Goal: Transaction & Acquisition: Subscribe to service/newsletter

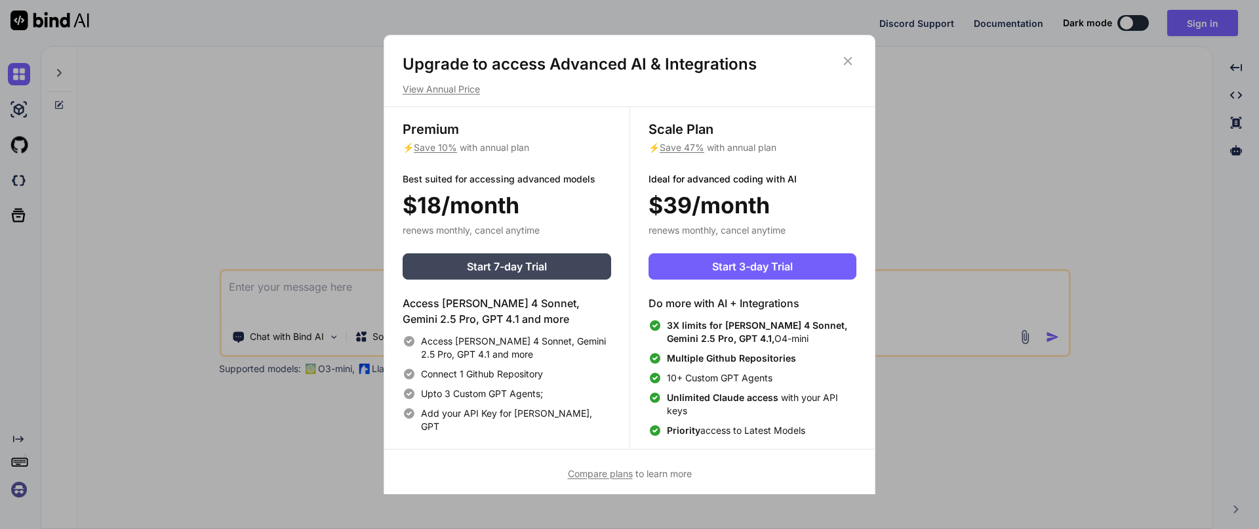
click at [612, 475] on span "Compare plans" at bounding box center [600, 473] width 65 height 11
click at [828, 258] on button "Start 3-day Trial" at bounding box center [753, 266] width 208 height 26
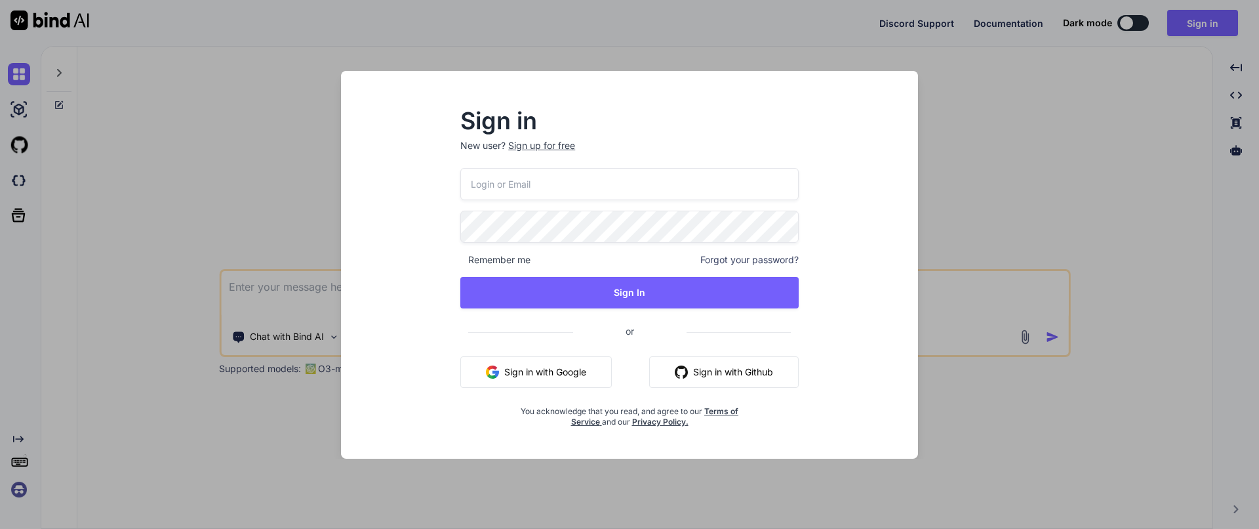
click at [721, 368] on button "Sign in with Github" at bounding box center [724, 371] width 150 height 31
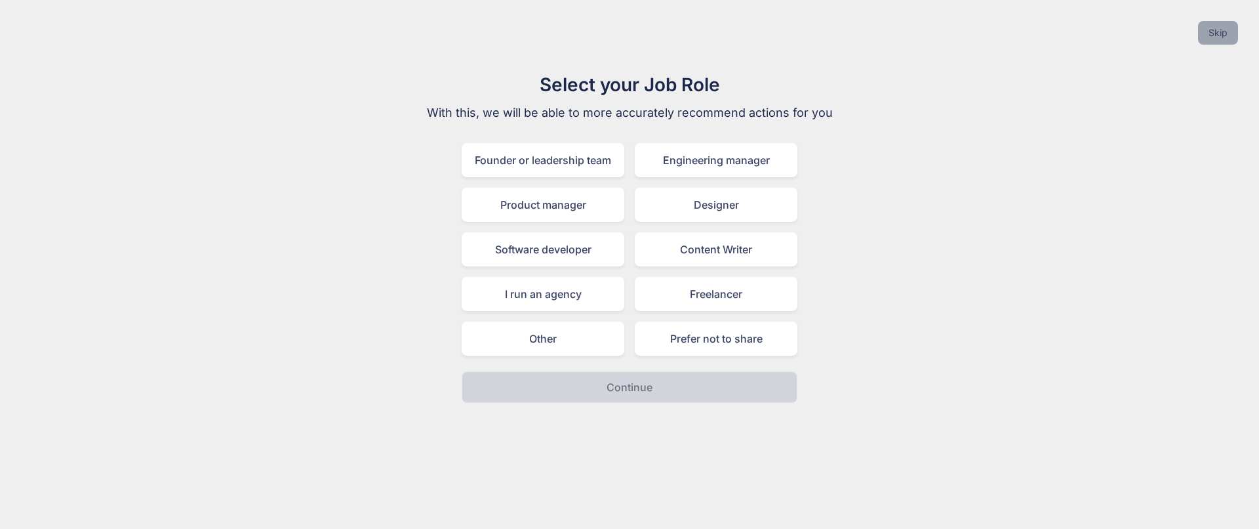
click at [1218, 38] on button "Skip" at bounding box center [1218, 33] width 40 height 24
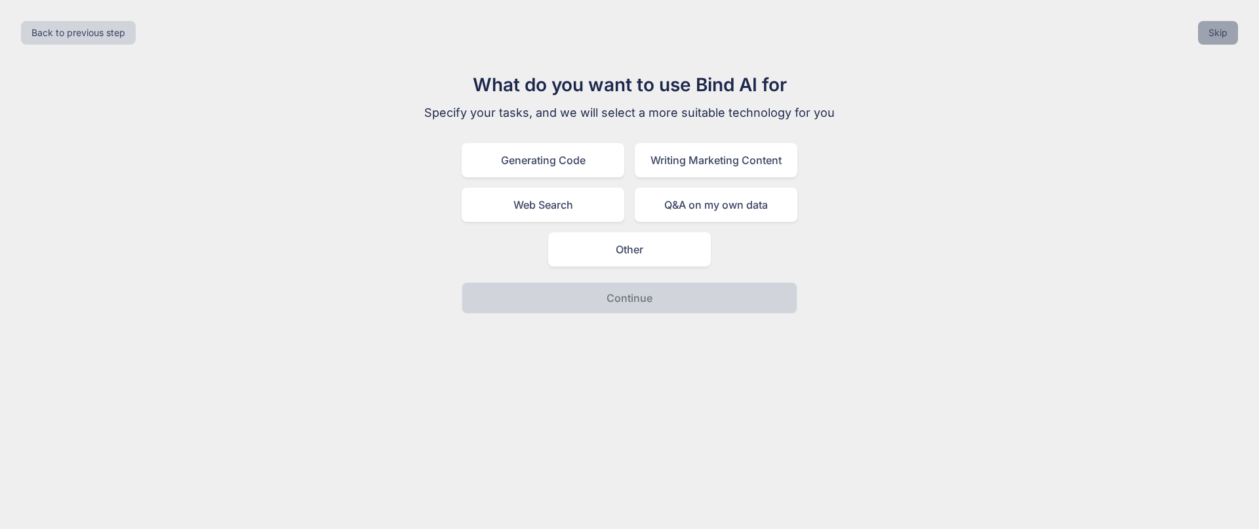
click at [1218, 39] on button "Skip" at bounding box center [1218, 33] width 40 height 24
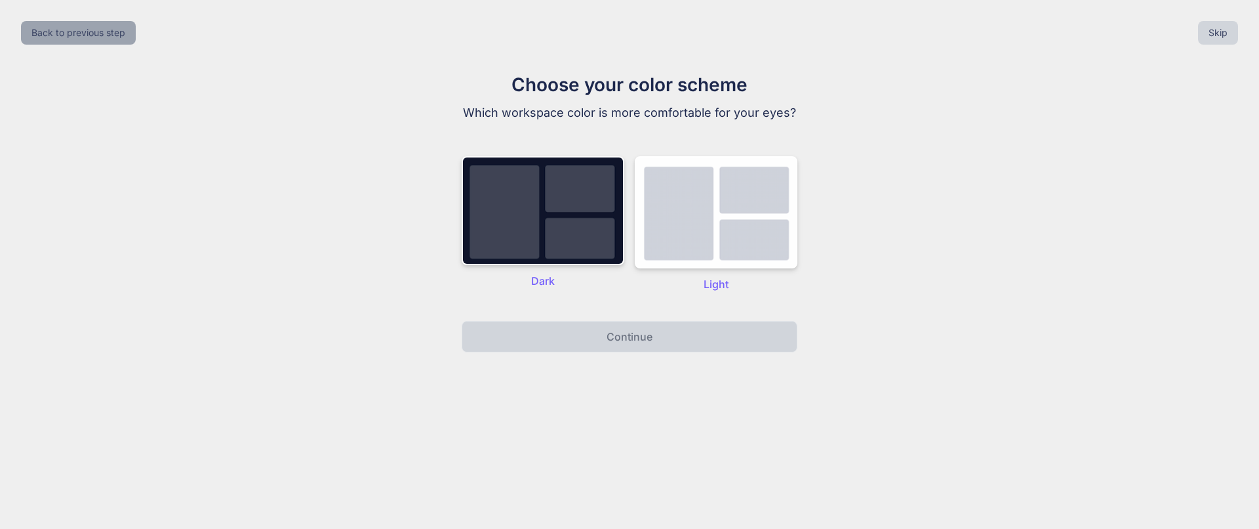
click at [99, 43] on button "Back to previous step" at bounding box center [78, 33] width 115 height 24
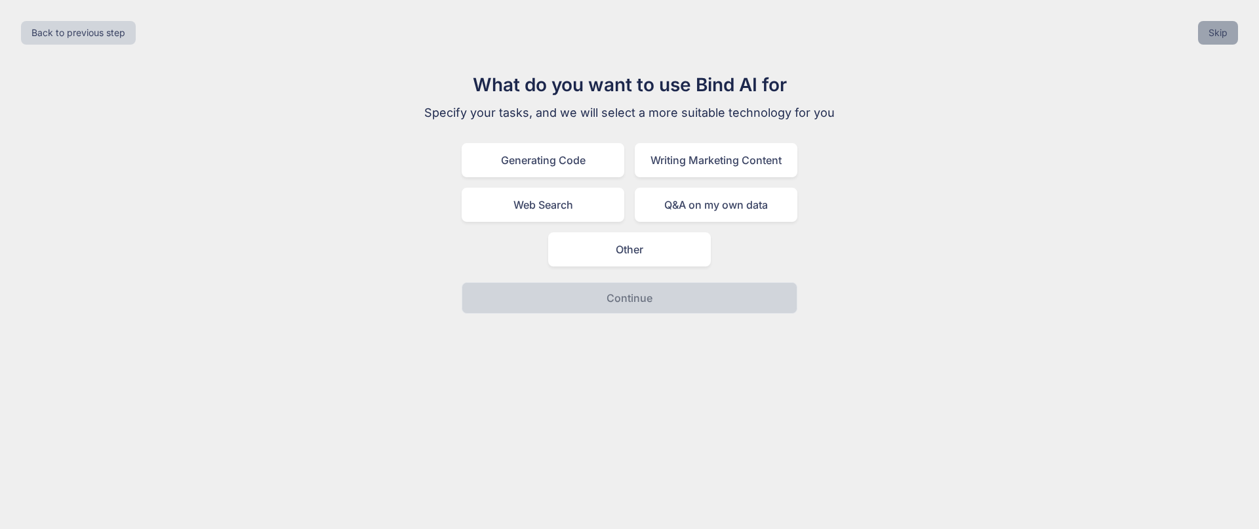
click at [1199, 31] on button "Skip" at bounding box center [1218, 33] width 40 height 24
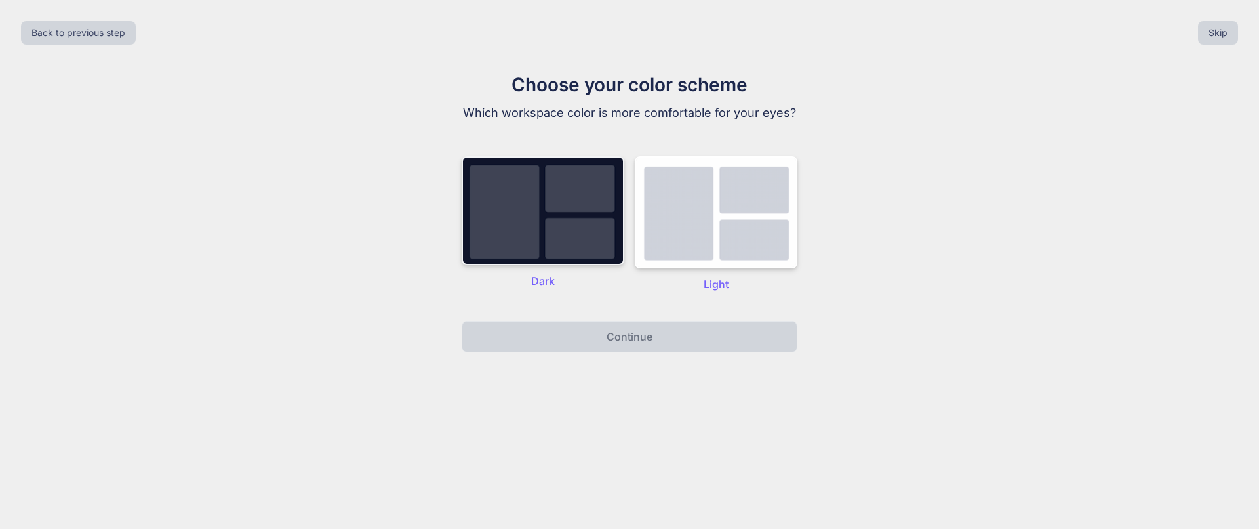
click at [562, 218] on img at bounding box center [543, 210] width 163 height 109
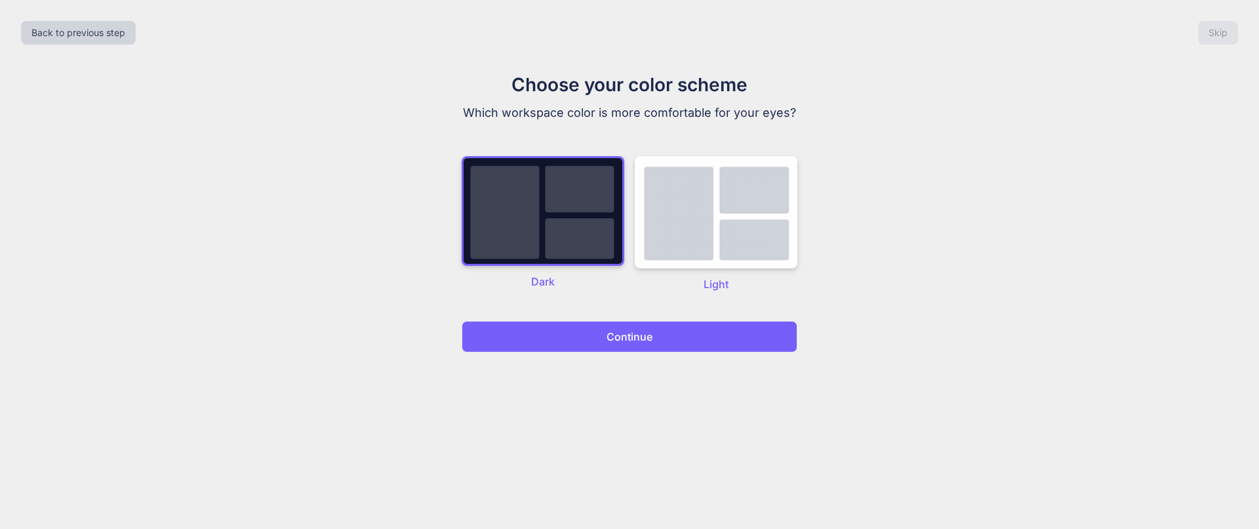
click at [580, 334] on button "Continue" at bounding box center [630, 336] width 336 height 31
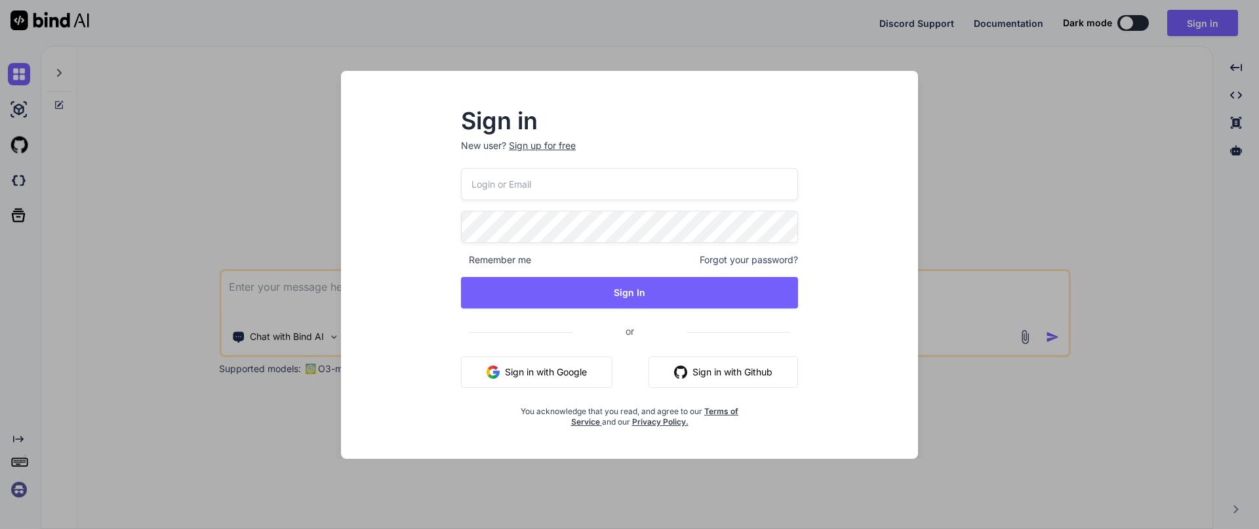
type textarea "x"
click at [757, 380] on button "Sign in with Github" at bounding box center [724, 371] width 150 height 31
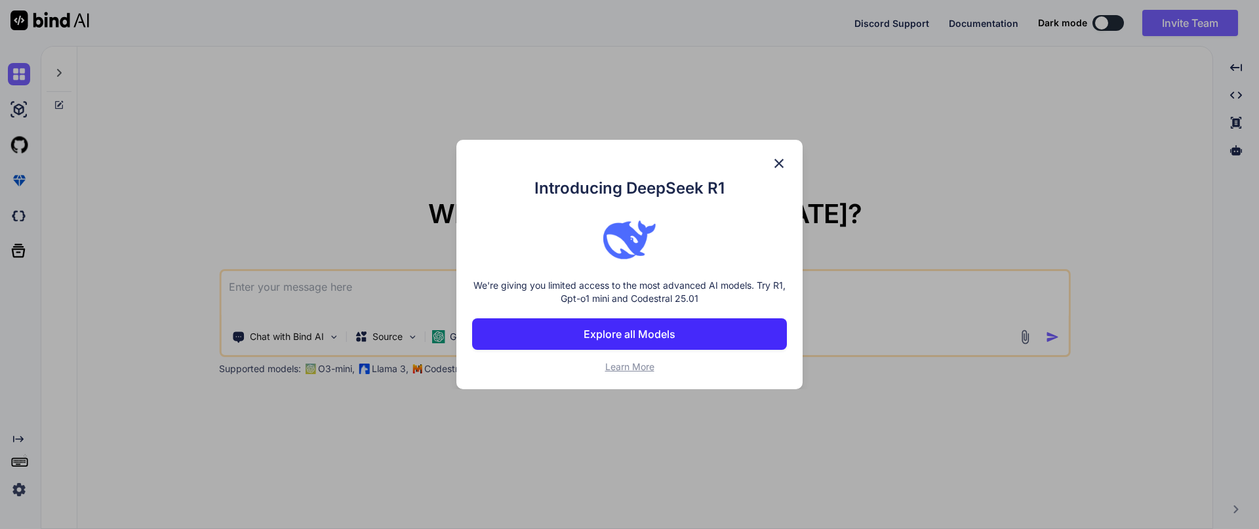
click at [654, 333] on p "Explore all Models" at bounding box center [630, 334] width 92 height 16
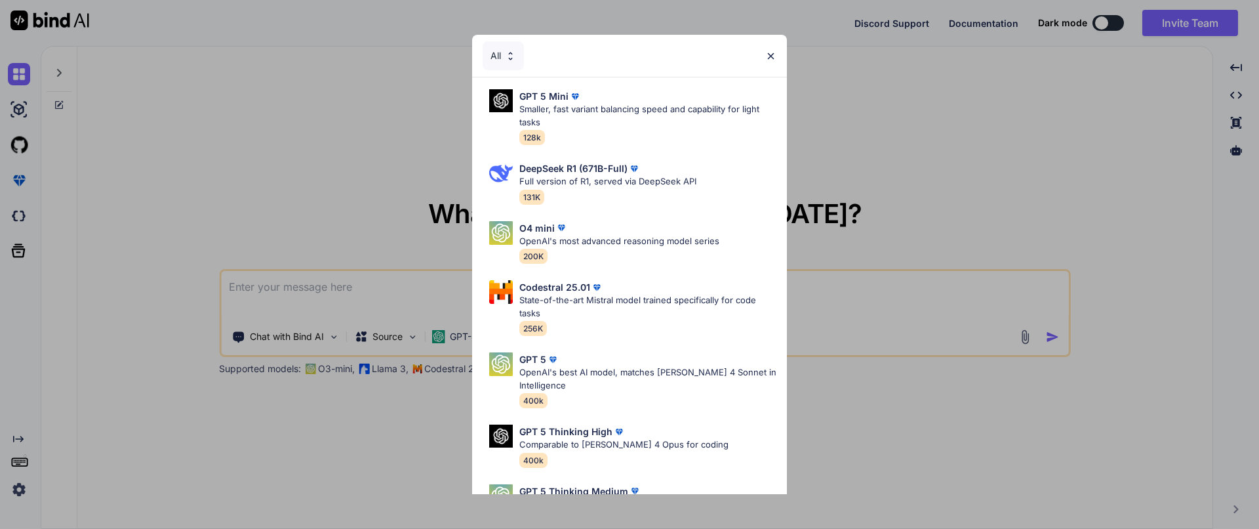
click at [510, 60] on img at bounding box center [510, 55] width 11 height 11
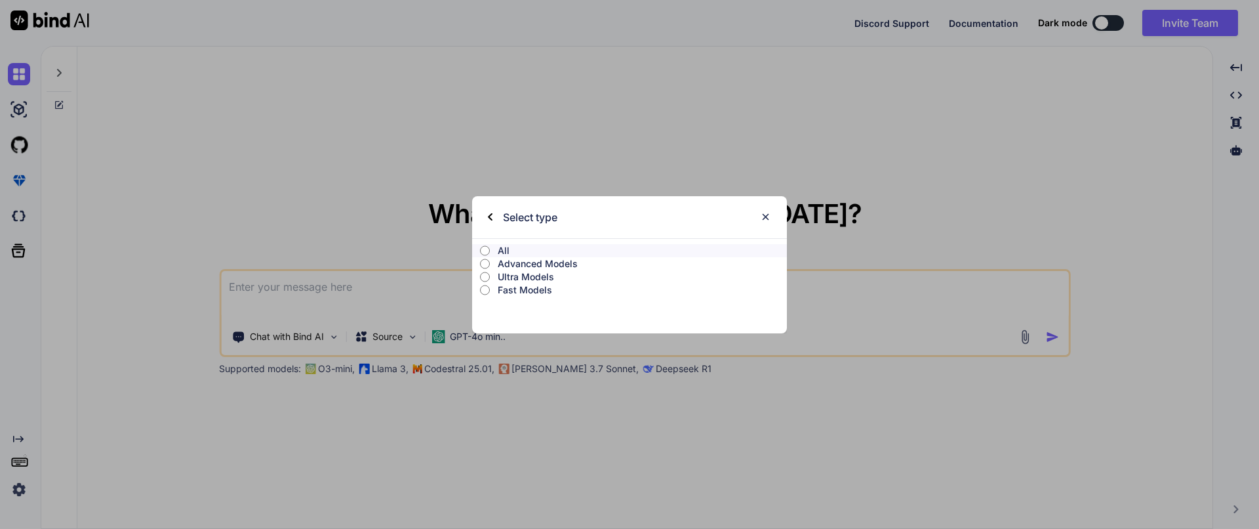
click at [515, 278] on p "Ultra Models" at bounding box center [642, 276] width 289 height 13
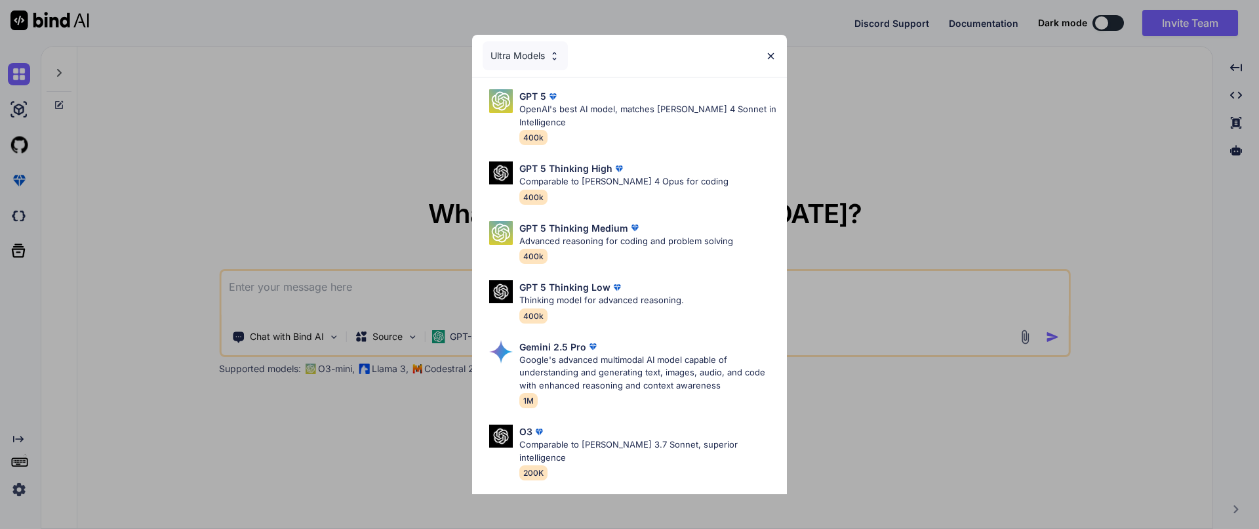
click at [527, 51] on div "Ultra Models" at bounding box center [525, 55] width 85 height 29
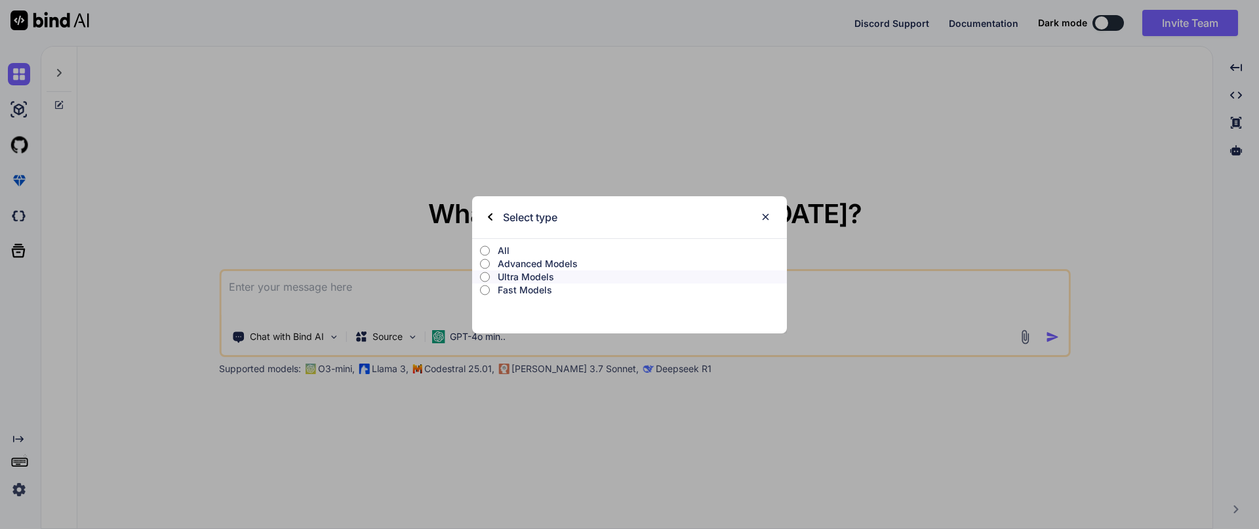
click at [515, 271] on p "Ultra Models" at bounding box center [642, 276] width 289 height 13
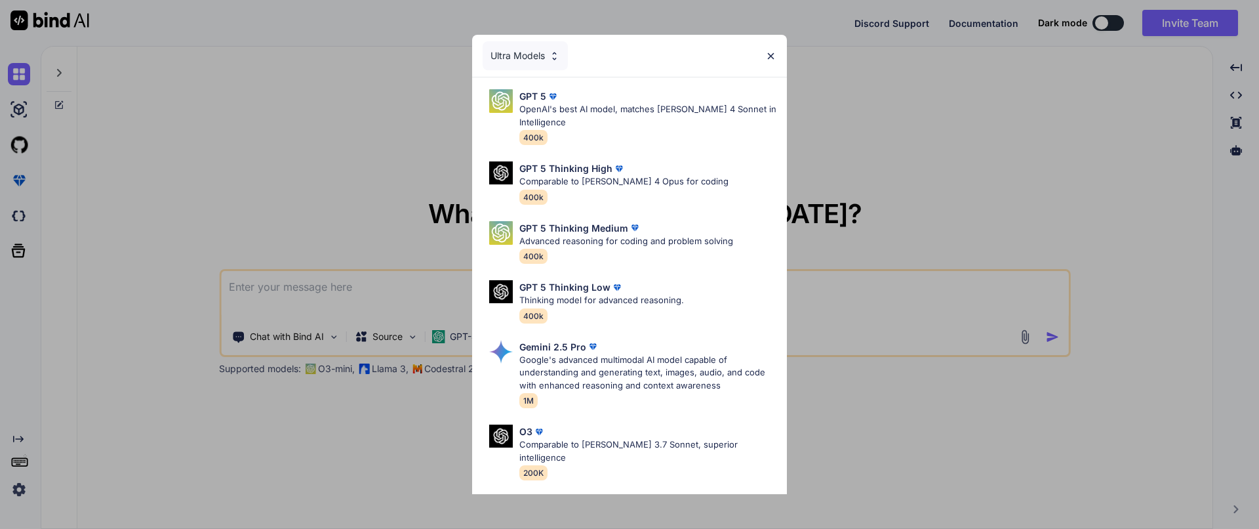
click at [522, 50] on div "Ultra Models" at bounding box center [525, 55] width 85 height 29
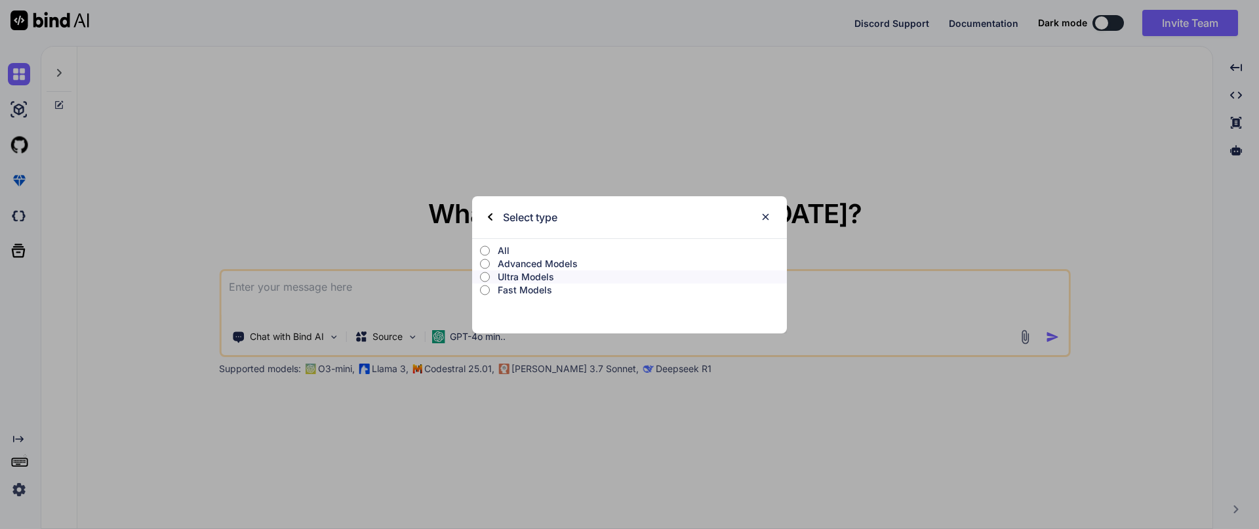
click at [527, 264] on p "Advanced Models" at bounding box center [642, 263] width 289 height 13
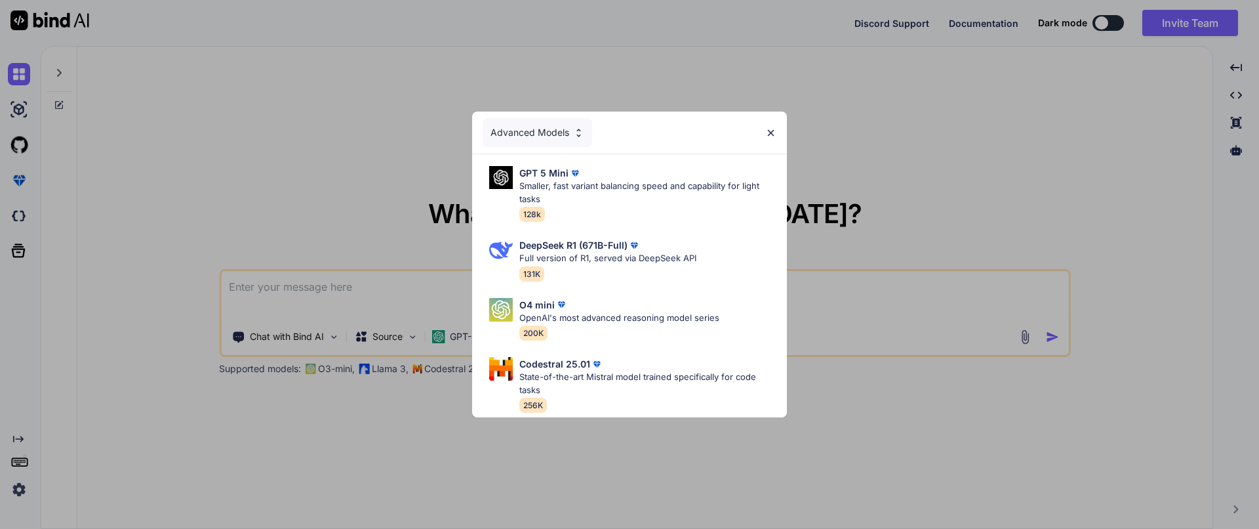
click at [550, 130] on div "Advanced Models" at bounding box center [538, 132] width 110 height 29
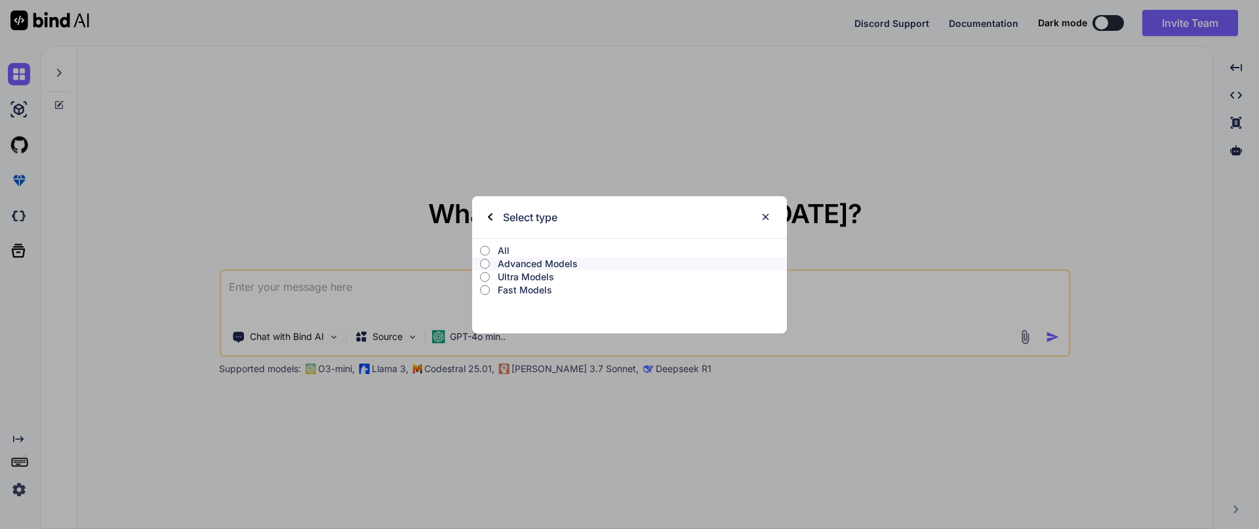
click at [513, 281] on p "Ultra Models" at bounding box center [642, 276] width 289 height 13
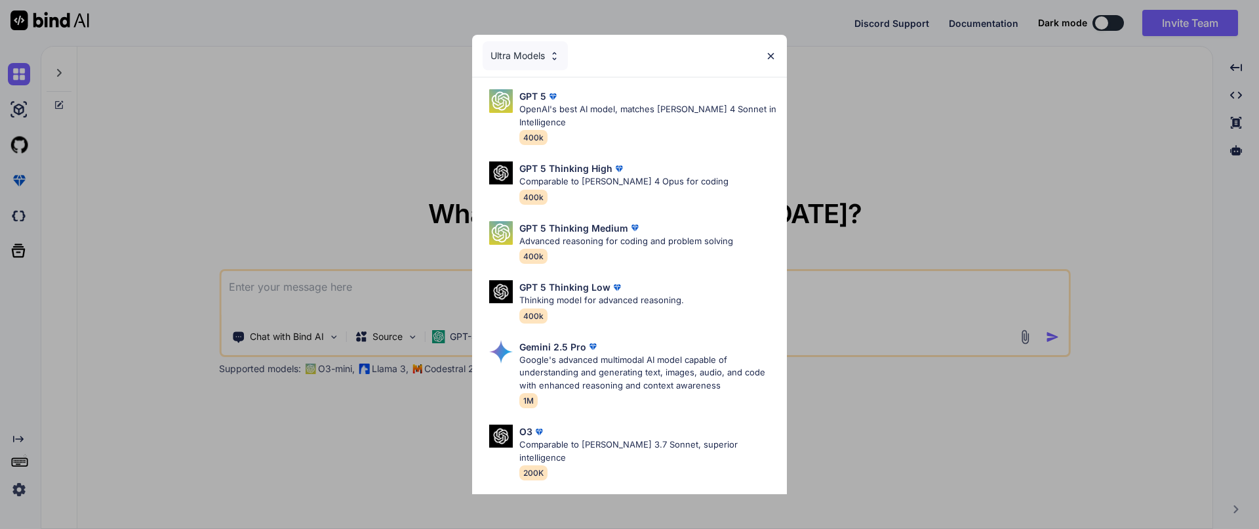
click at [524, 54] on div "Ultra Models" at bounding box center [525, 55] width 85 height 29
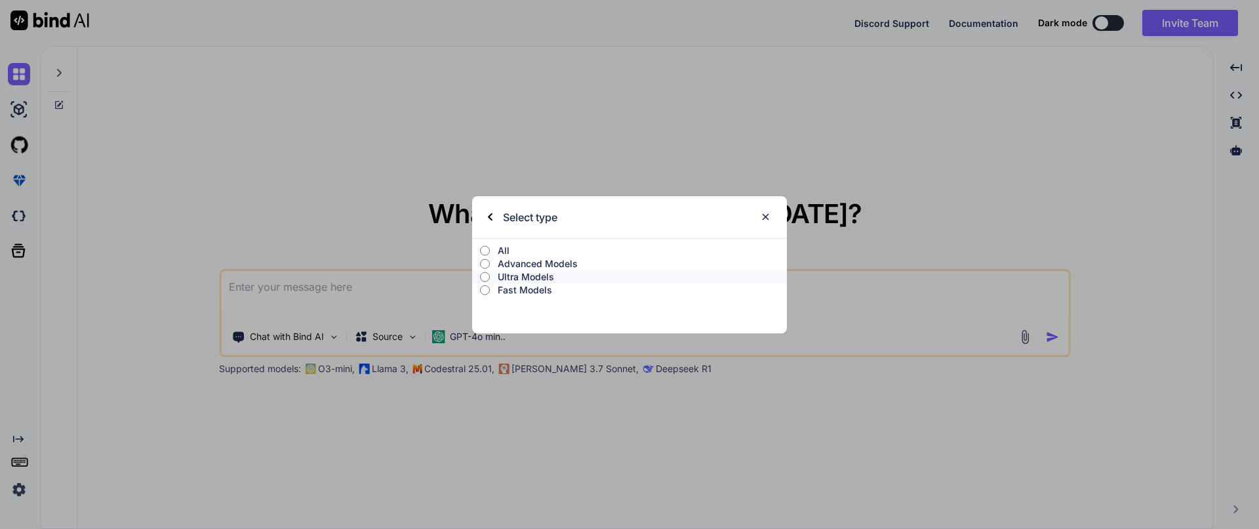
click at [525, 268] on p "Advanced Models" at bounding box center [642, 263] width 289 height 13
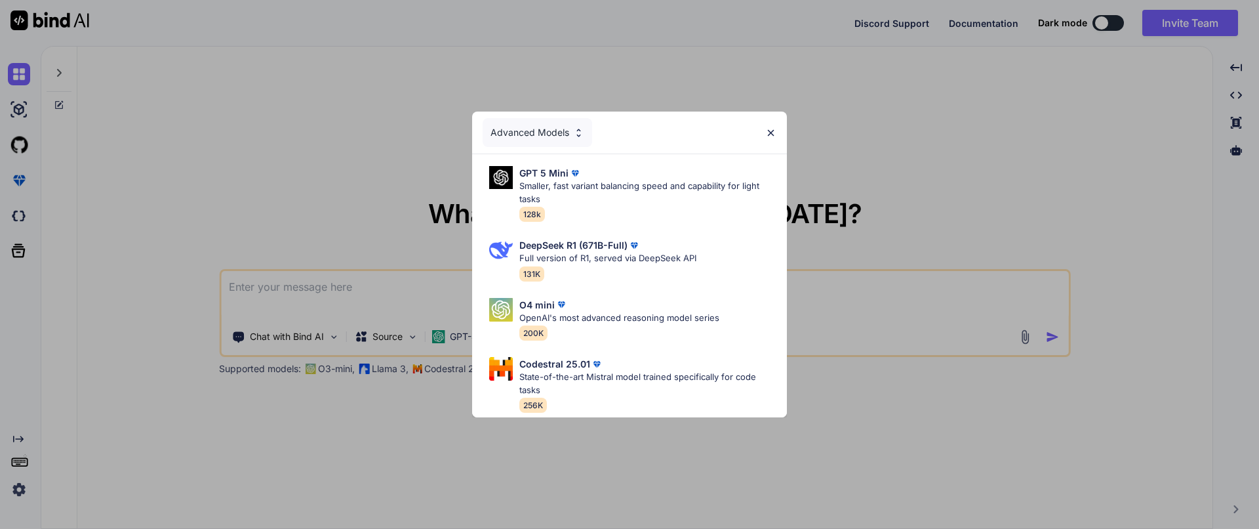
click at [524, 122] on div "Advanced Models" at bounding box center [538, 132] width 110 height 29
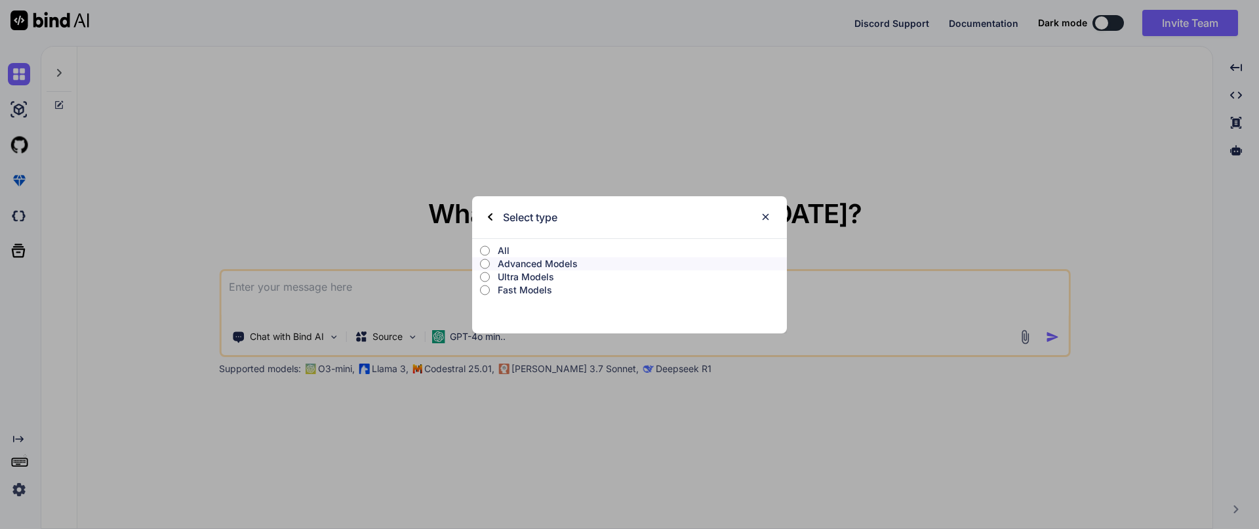
click at [506, 249] on p "All" at bounding box center [642, 250] width 289 height 13
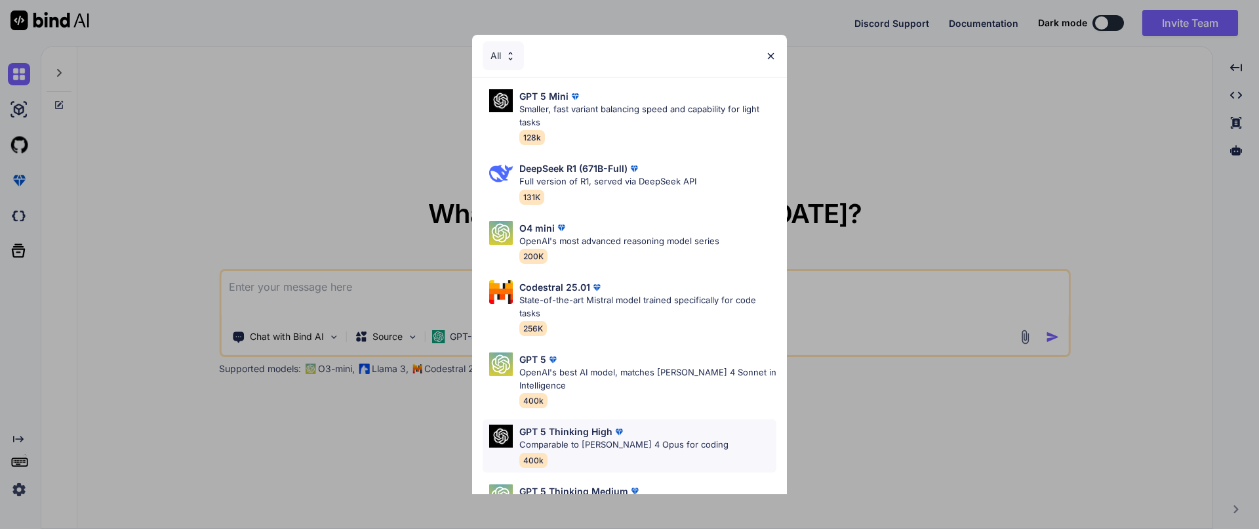
click at [642, 437] on div "GPT 5 Thinking High" at bounding box center [623, 431] width 209 height 14
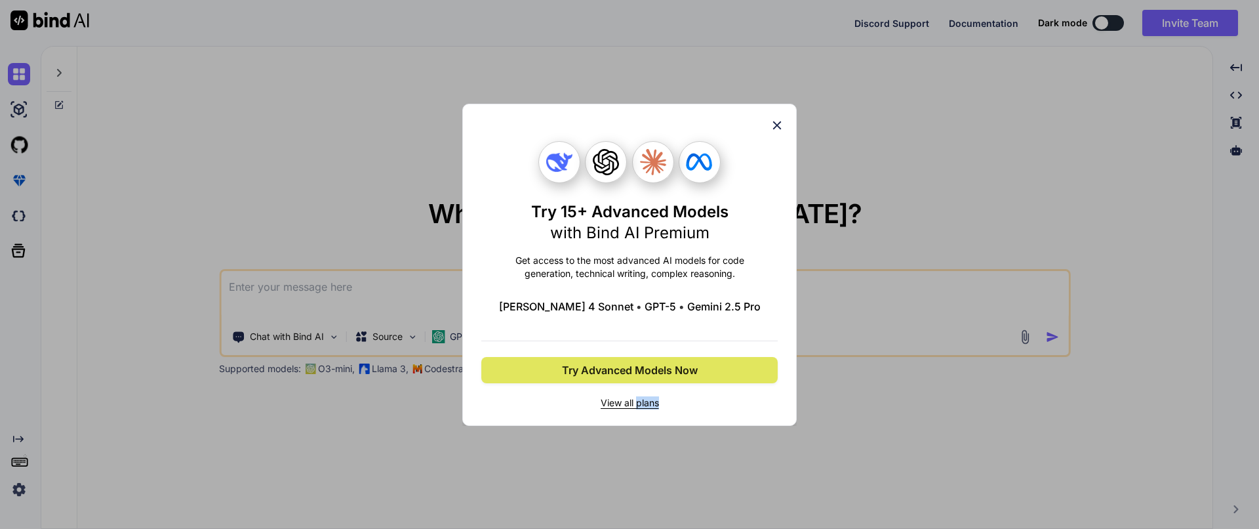
click at [653, 371] on span "Try Advanced Models Now" at bounding box center [630, 370] width 136 height 16
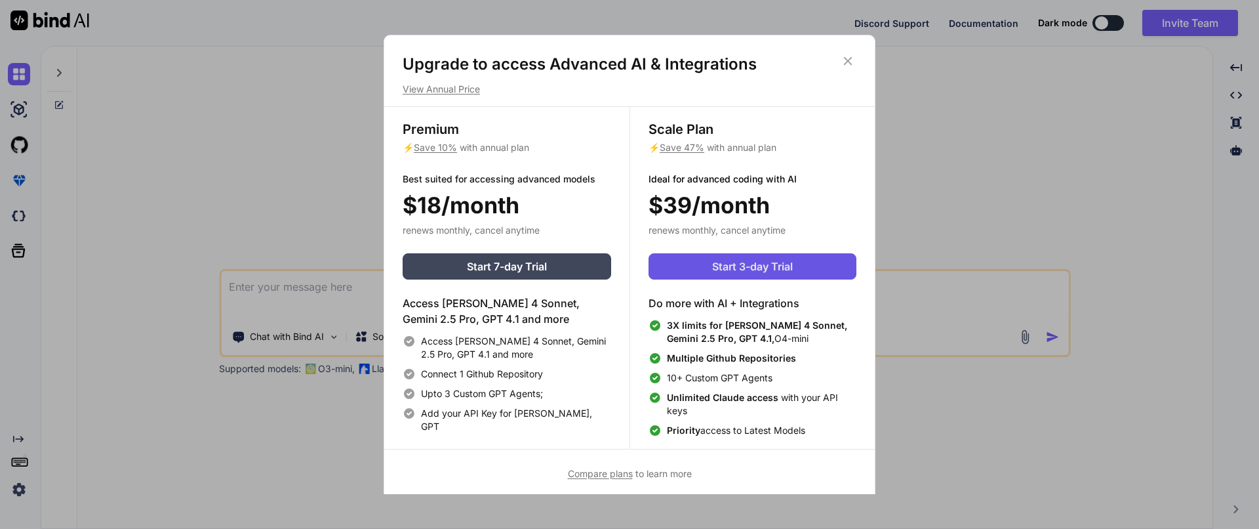
click at [765, 266] on span "Start 3-day Trial" at bounding box center [752, 266] width 81 height 16
